Goal: Find specific page/section: Find specific page/section

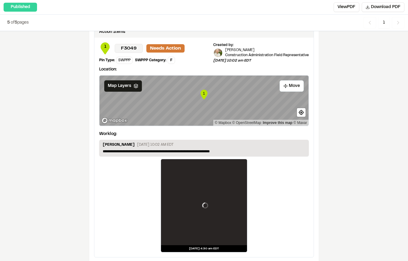
scroll to position [990, 0]
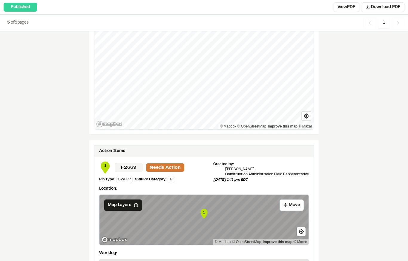
scroll to position [859, 0]
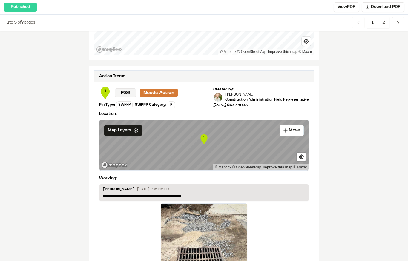
scroll to position [871, 0]
